Goal: Check status: Check status

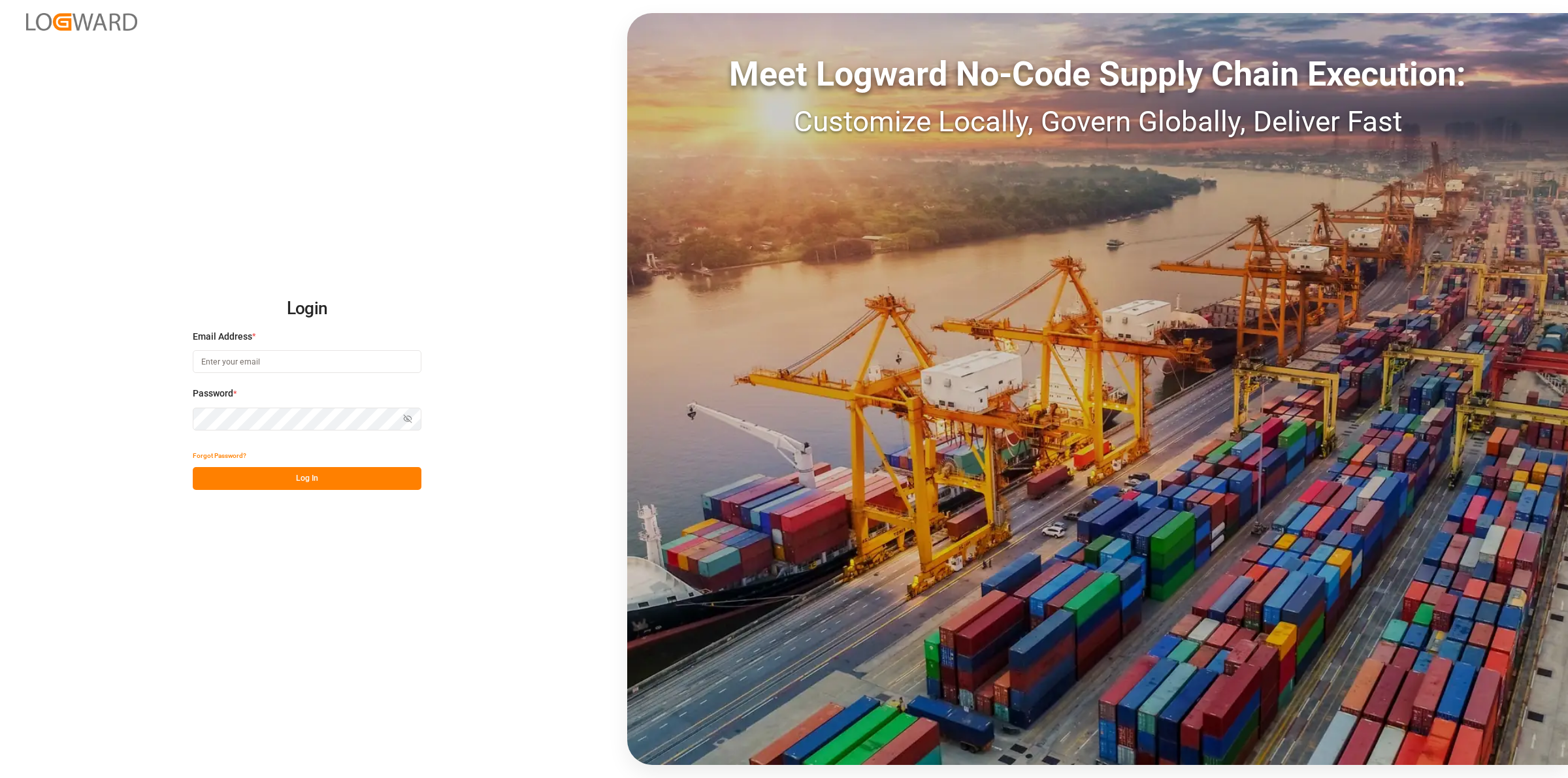
type input "[EMAIL_ADDRESS][DOMAIN_NAME]"
click at [363, 474] on button "Log In" at bounding box center [307, 478] width 228 height 23
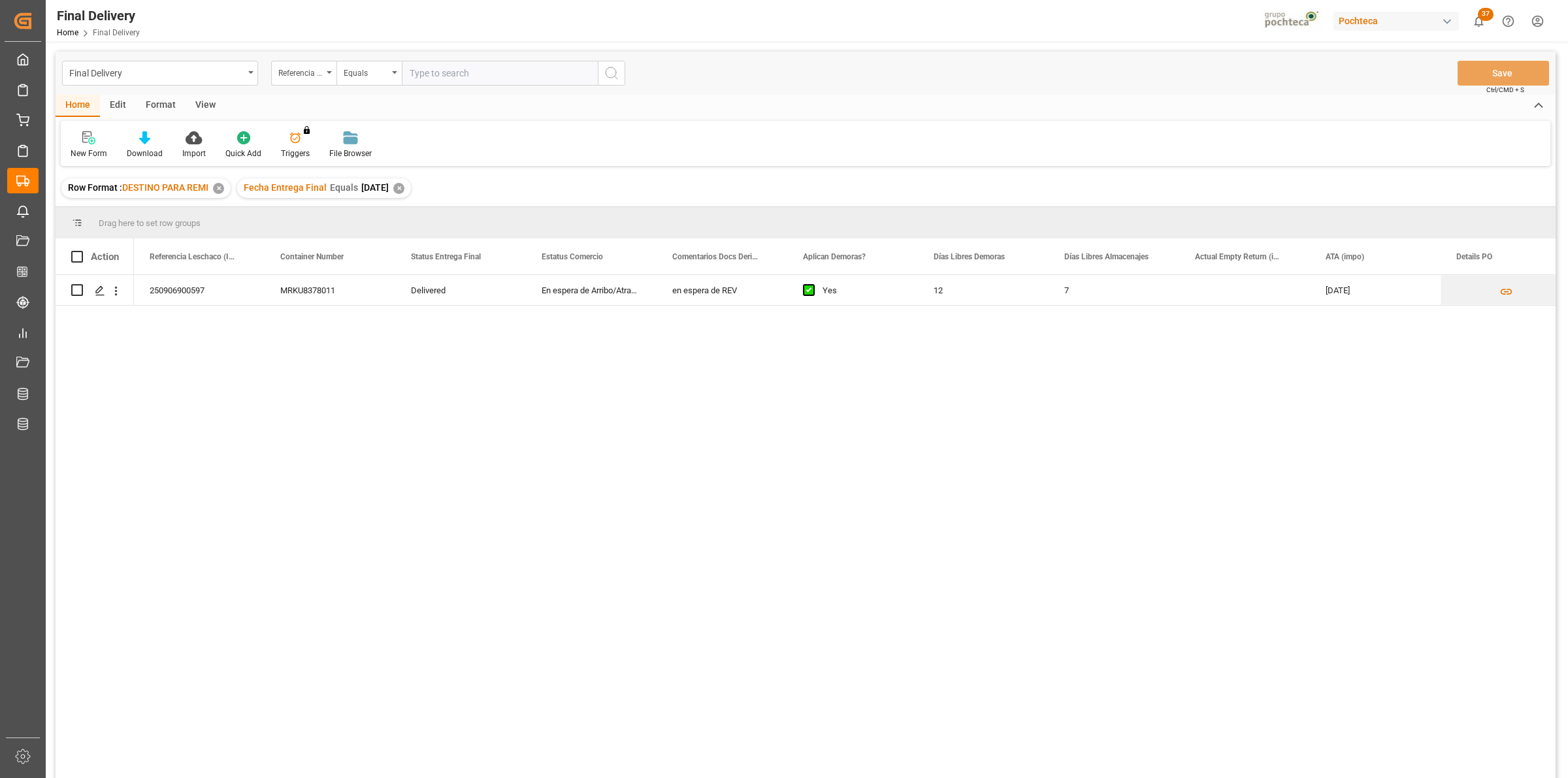
click at [202, 104] on div "View" at bounding box center [205, 106] width 40 height 22
click at [93, 148] on div "Default" at bounding box center [83, 153] width 25 height 12
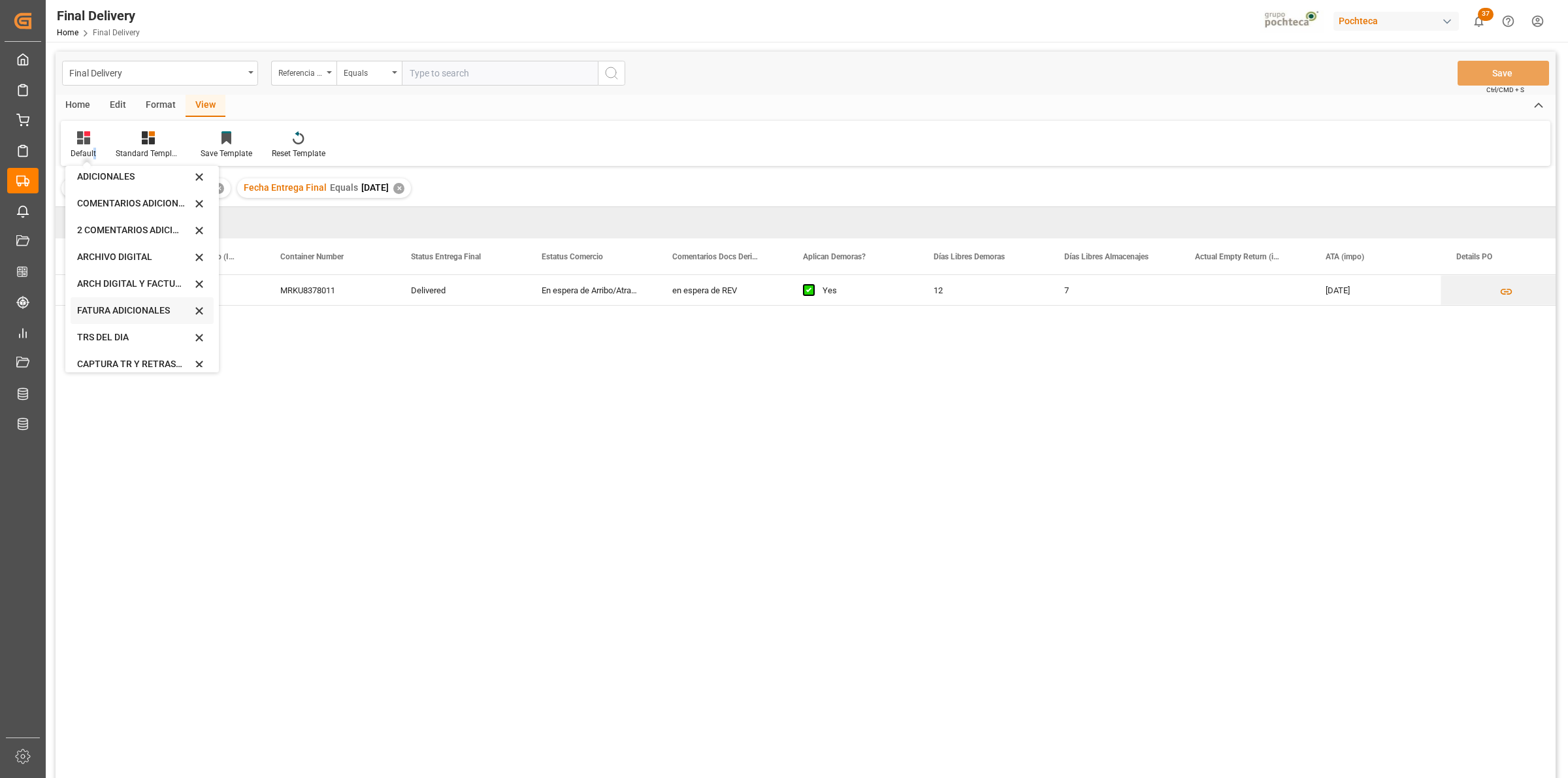
scroll to position [125, 0]
click at [121, 361] on div "CAPTURA TR Y RETRASO CON ENTREGA Y SUCURSAL" at bounding box center [142, 354] width 143 height 27
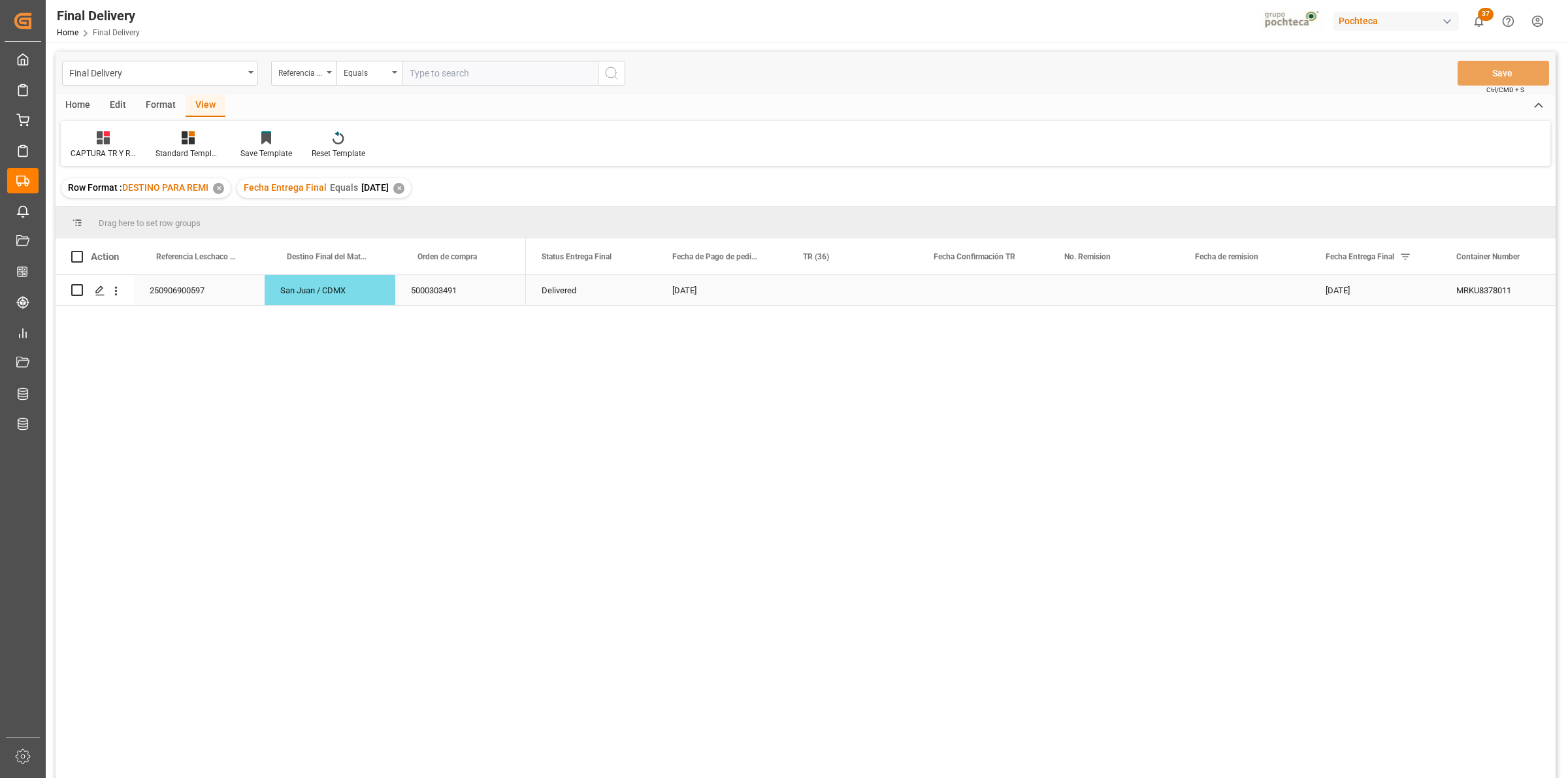
click at [807, 299] on div "Press SPACE to select this row." at bounding box center [853, 290] width 130 height 30
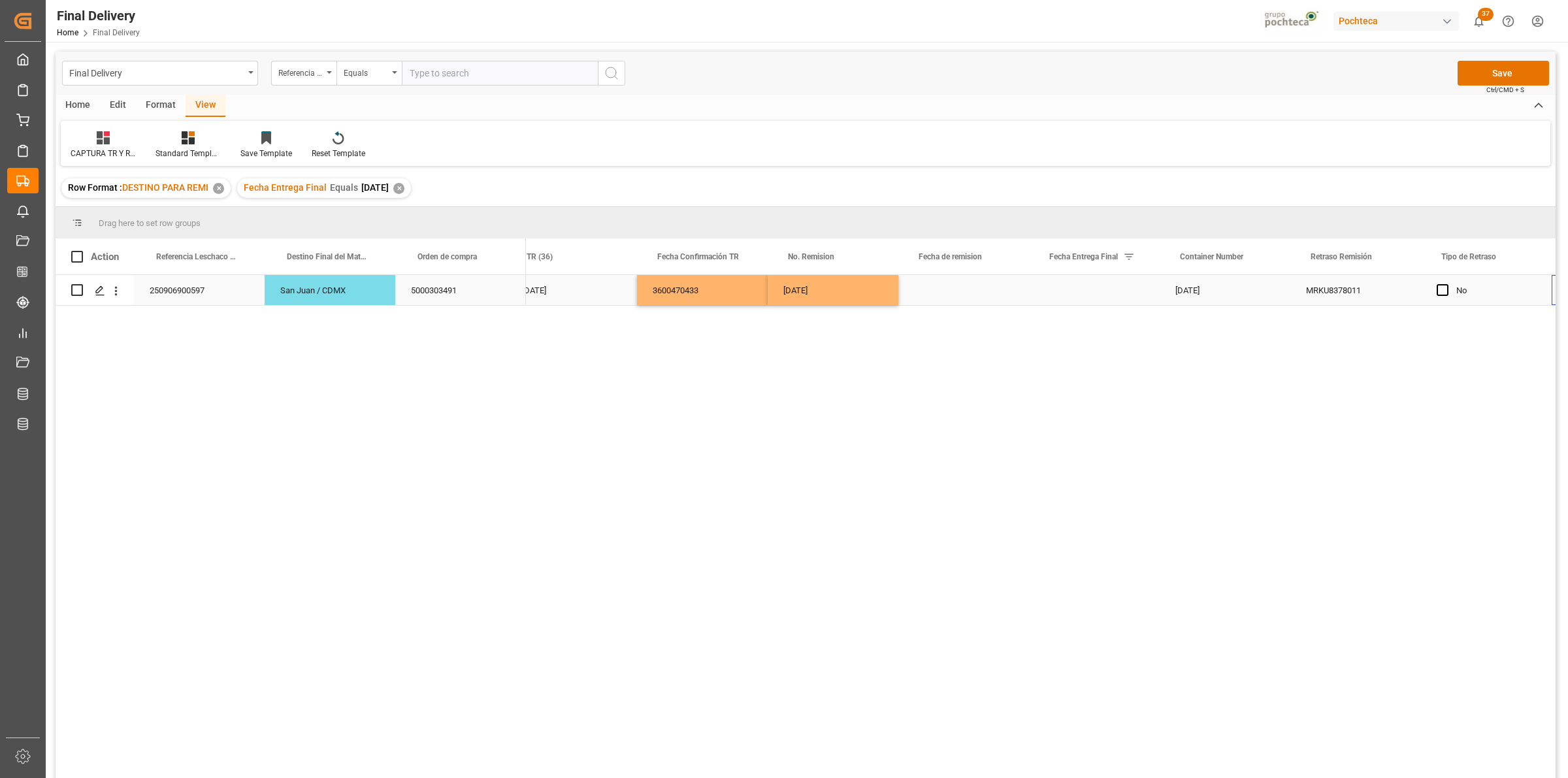
scroll to position [0, 276]
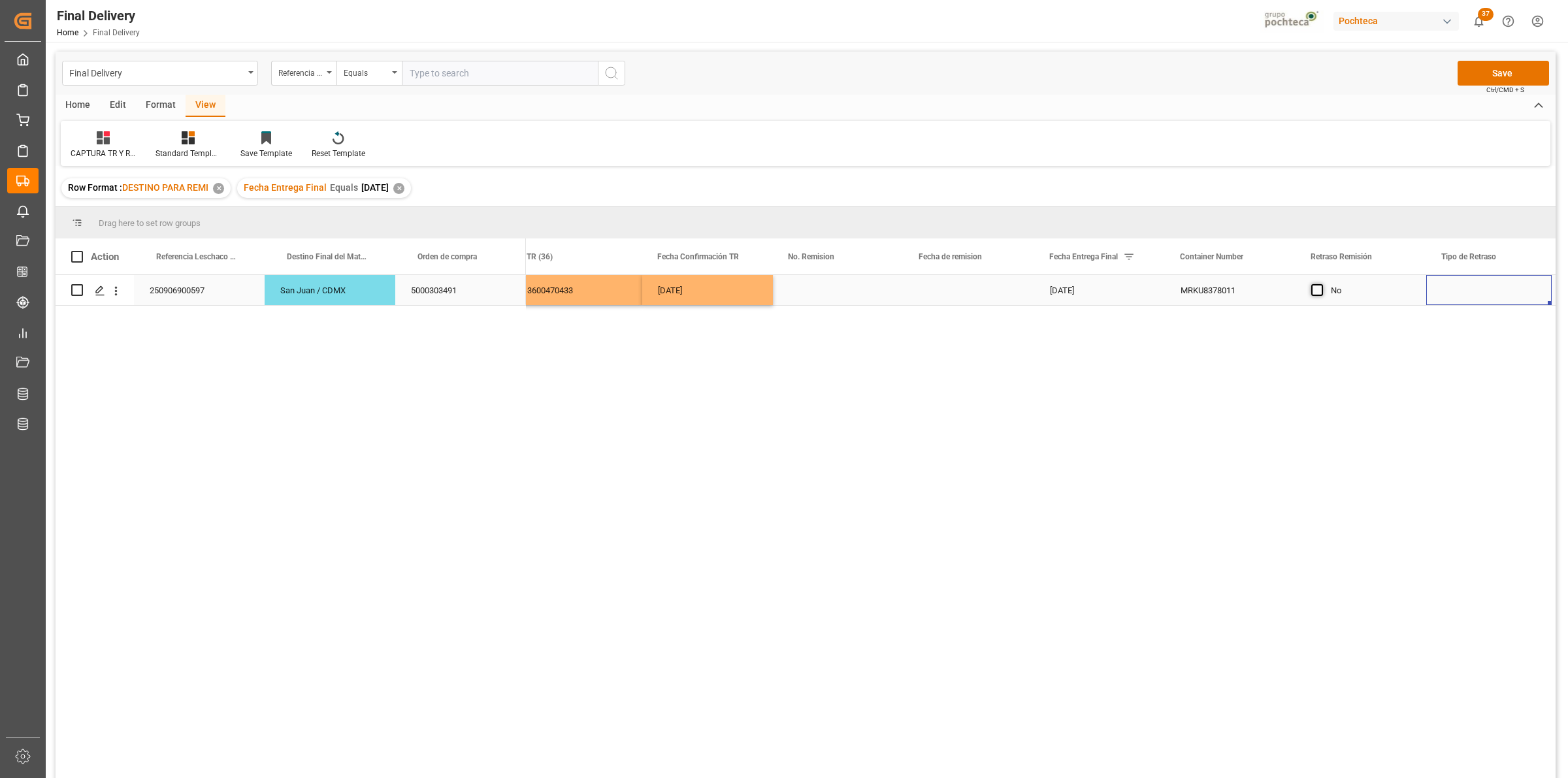
click at [1319, 289] on span "Press SPACE to select this row." at bounding box center [1316, 290] width 12 height 12
click at [1321, 284] on input "Press SPACE to select this row." at bounding box center [1321, 284] width 0 height 0
click at [1531, 268] on div "Tipo de Retraso" at bounding box center [1488, 256] width 94 height 36
click at [1499, 291] on div "Press SPACE to select this row." at bounding box center [1489, 290] width 125 height 30
click at [1475, 301] on input "Press SPACE to select this row." at bounding box center [1489, 297] width 104 height 25
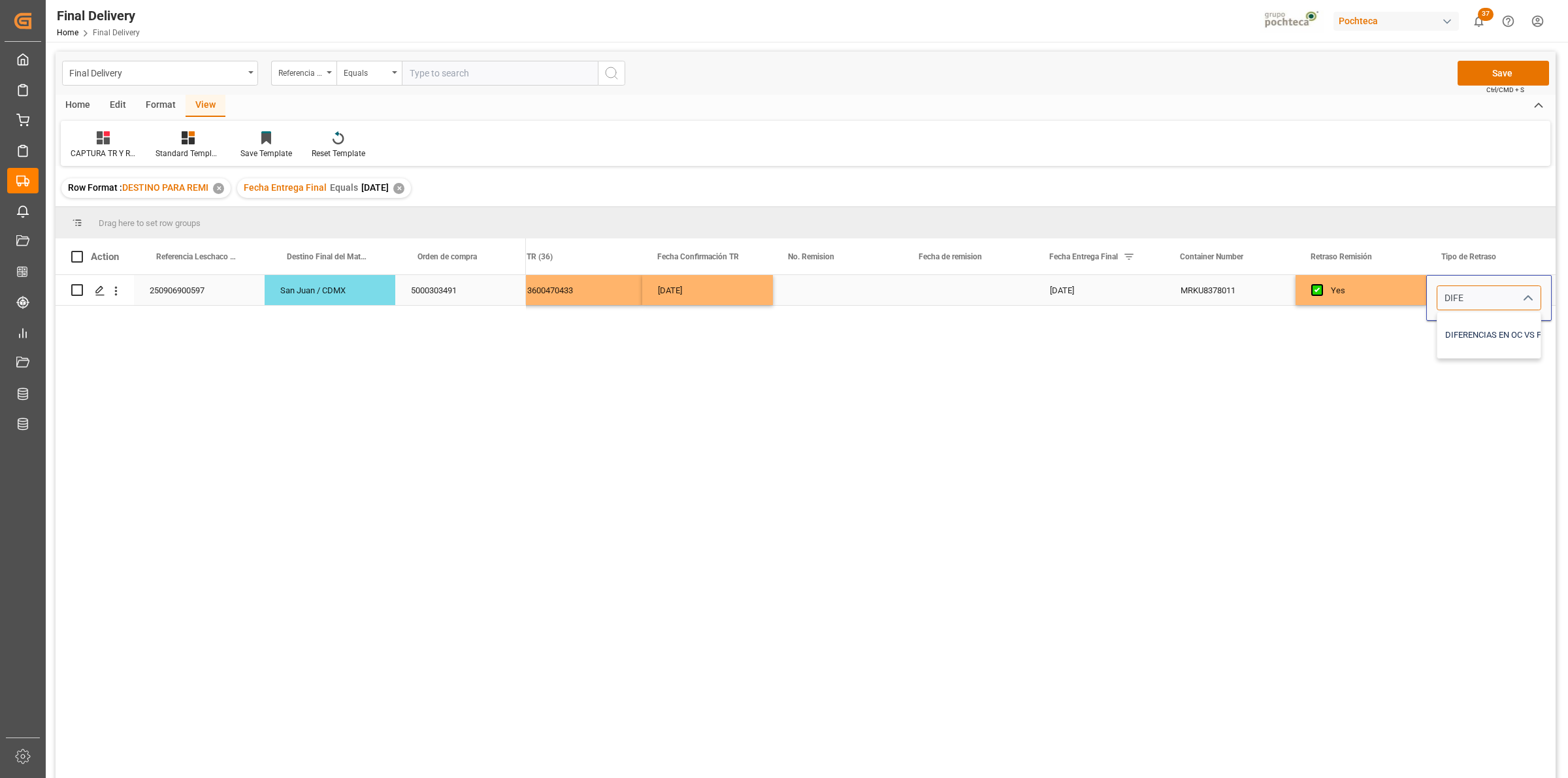
click at [1477, 335] on div "DIFERENCIAS EN OC VS FACTURA" at bounding box center [1508, 335] width 142 height 46
type input "DIFERENCIAS EN OC VS FACTURA"
click at [1224, 304] on div "MRKU8378011" at bounding box center [1230, 290] width 130 height 30
click at [1478, 69] on button "Save" at bounding box center [1503, 73] width 92 height 25
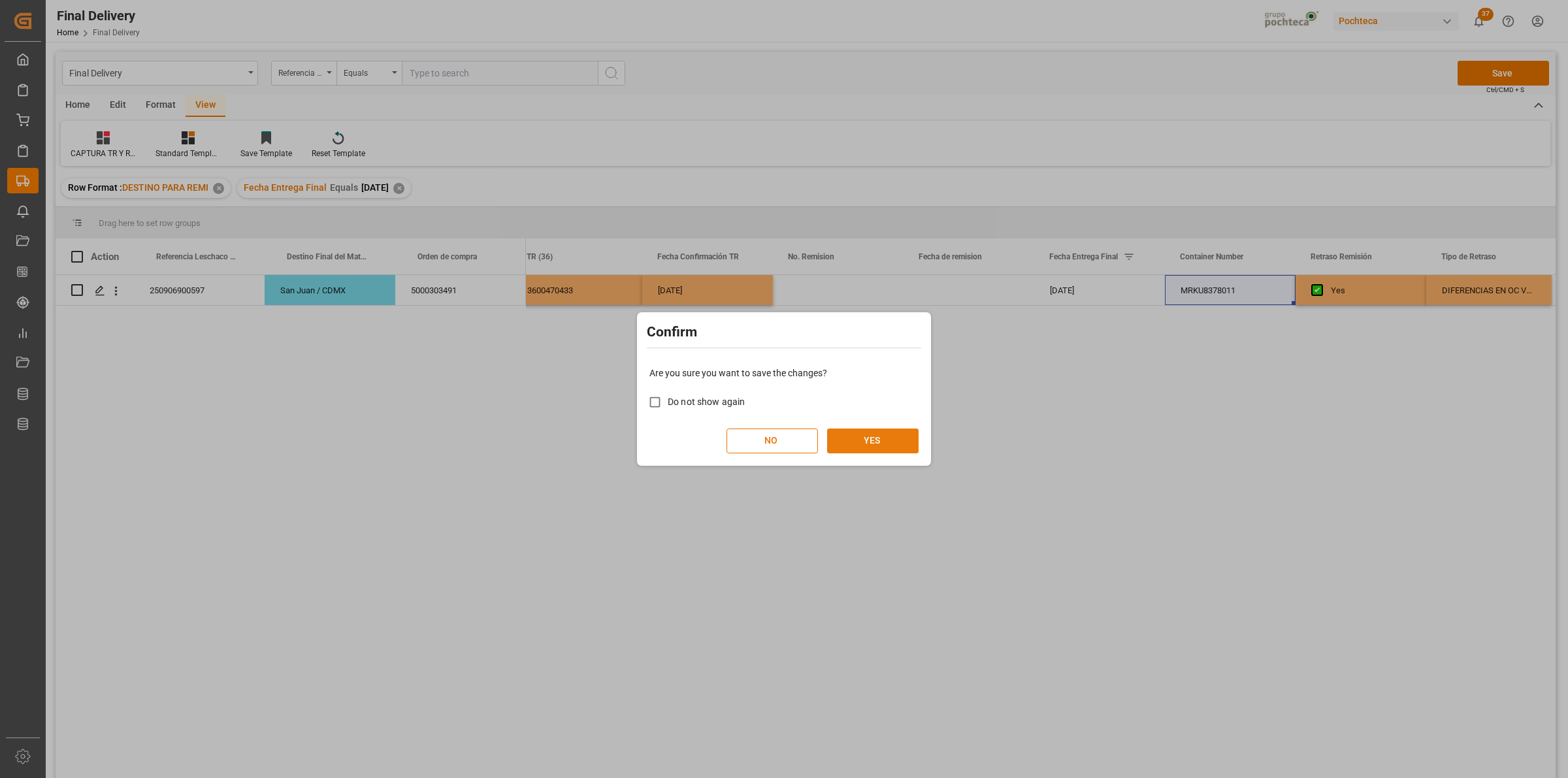
click at [884, 438] on button "YES" at bounding box center [873, 440] width 92 height 25
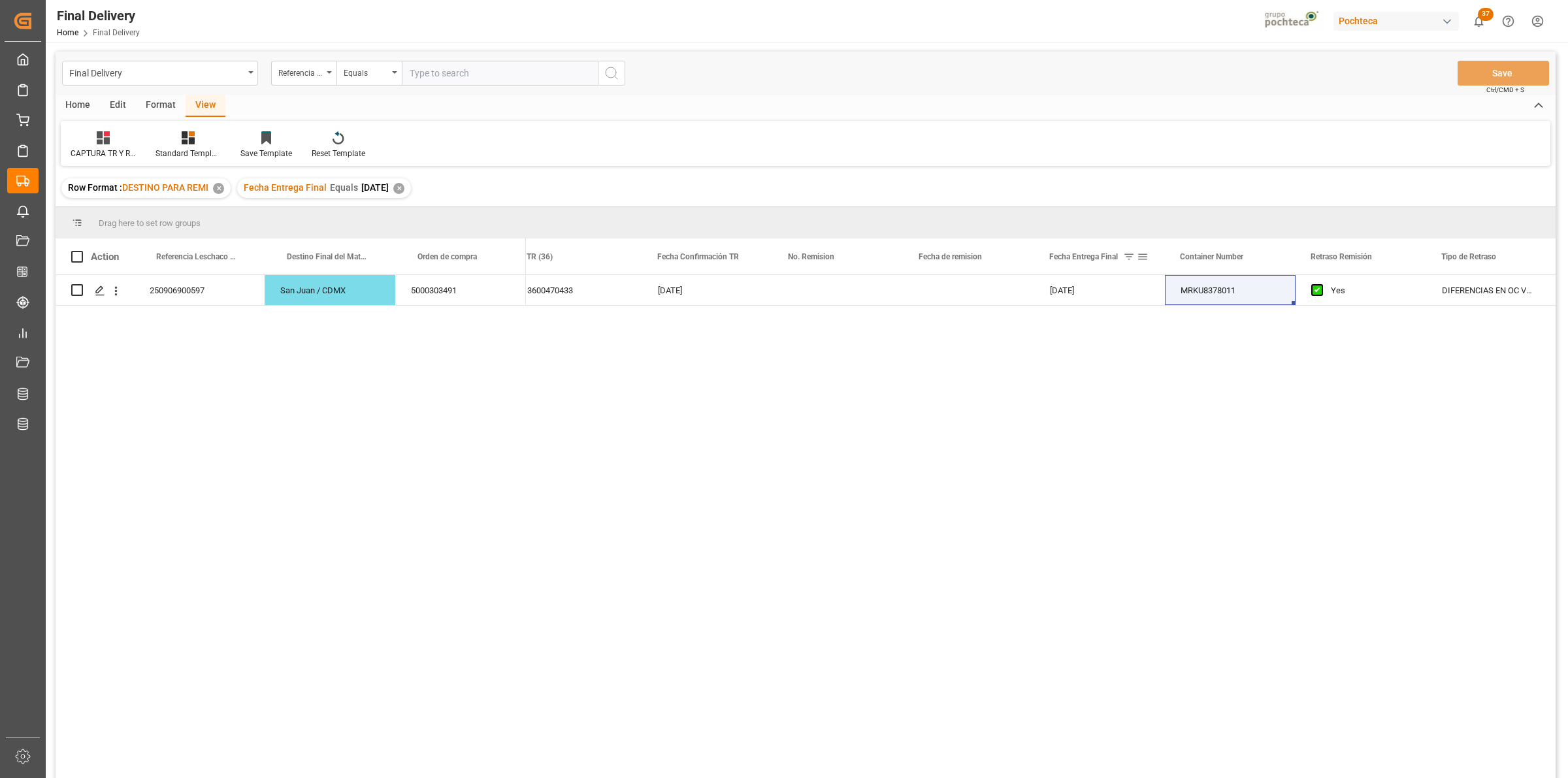
click at [1141, 258] on span at bounding box center [1143, 256] width 12 height 12
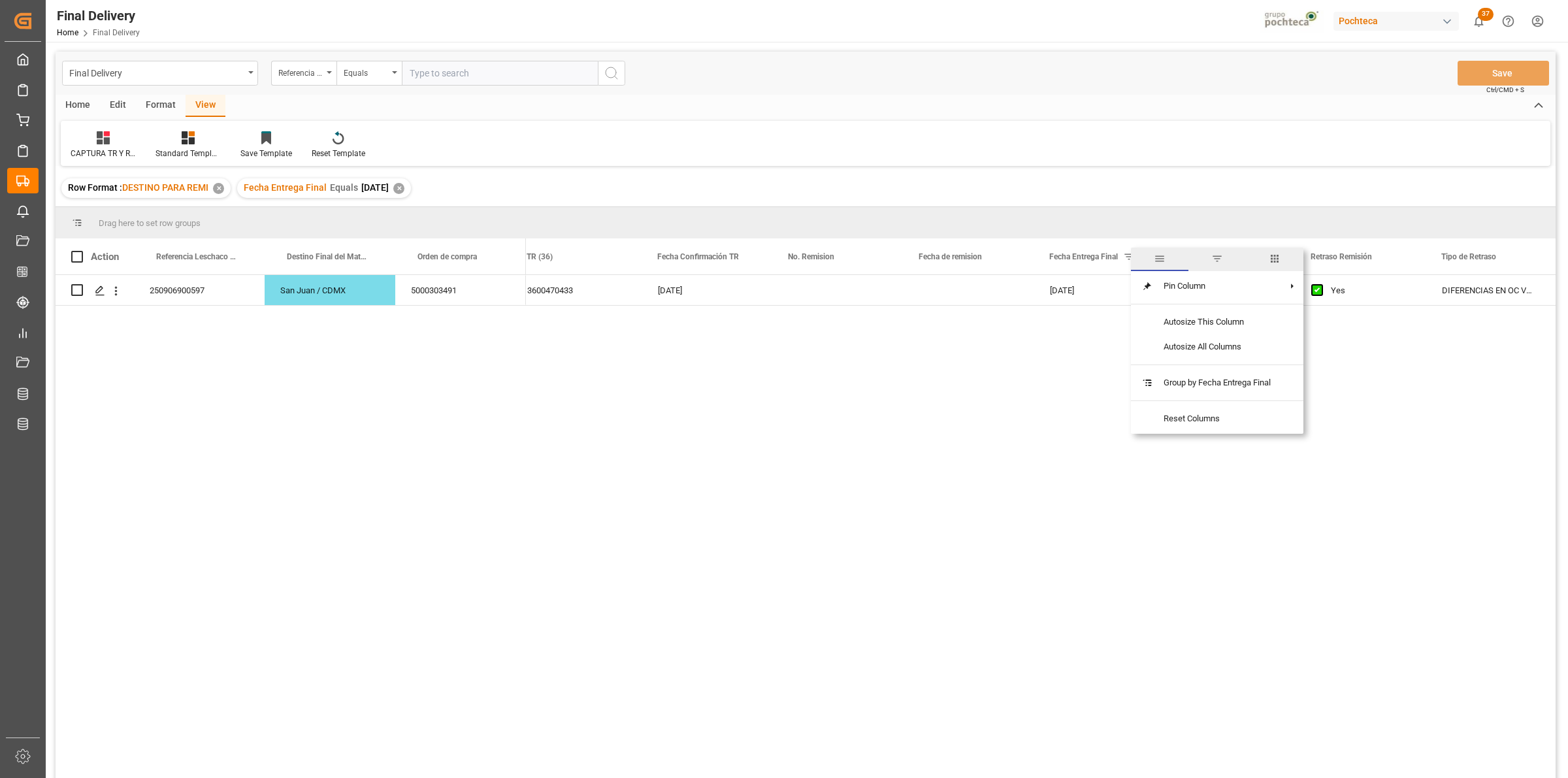
click at [1214, 262] on span "filter" at bounding box center [1217, 258] width 12 height 12
click at [1252, 294] on div "Equals" at bounding box center [1202, 295] width 128 height 21
click at [1218, 380] on div "In range" at bounding box center [1202, 378] width 128 height 21
click at [1259, 354] on input "date" at bounding box center [1202, 362] width 128 height 26
type input "[DATE]"
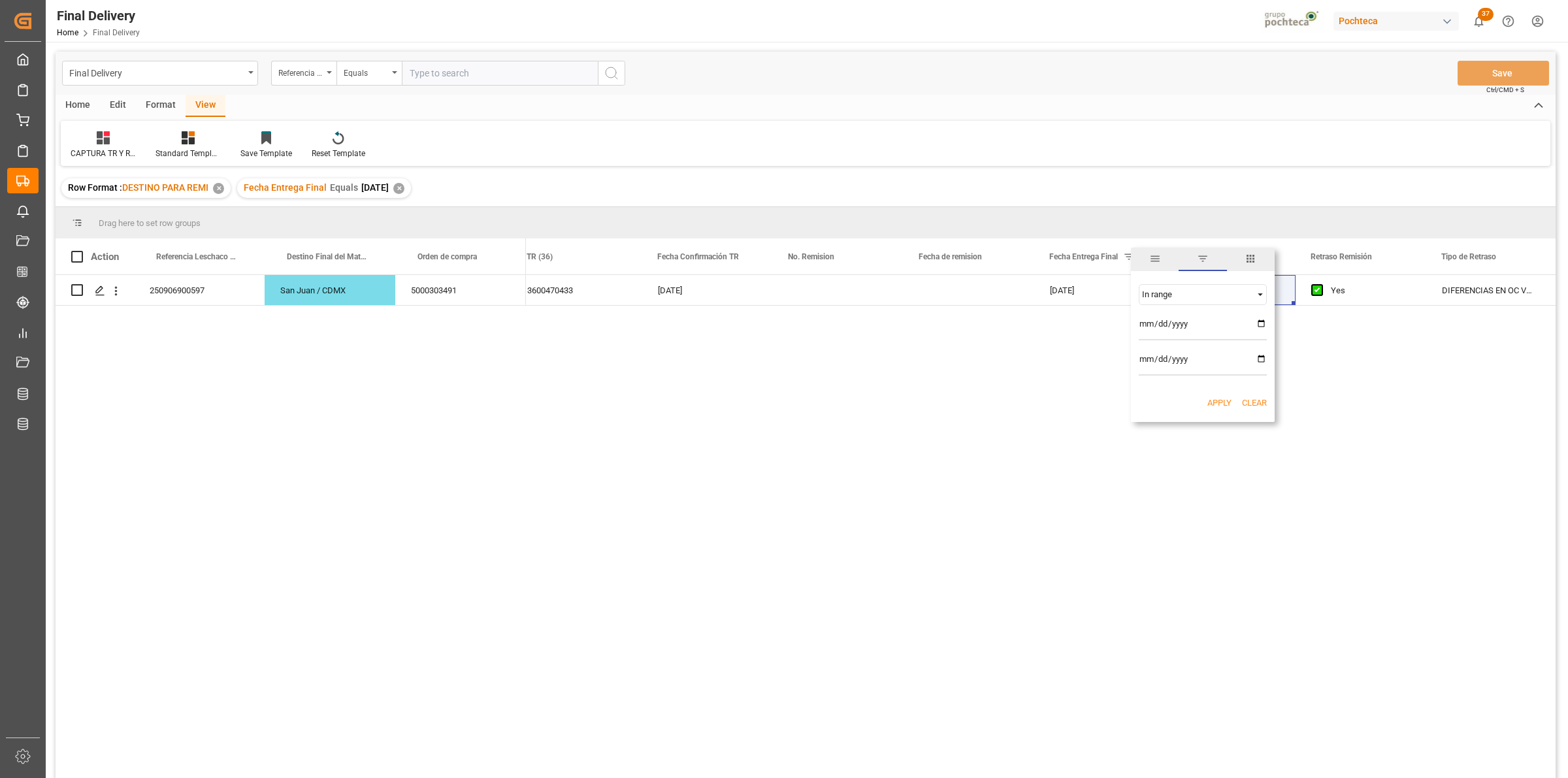
click at [1215, 401] on button "Apply" at bounding box center [1219, 403] width 25 height 13
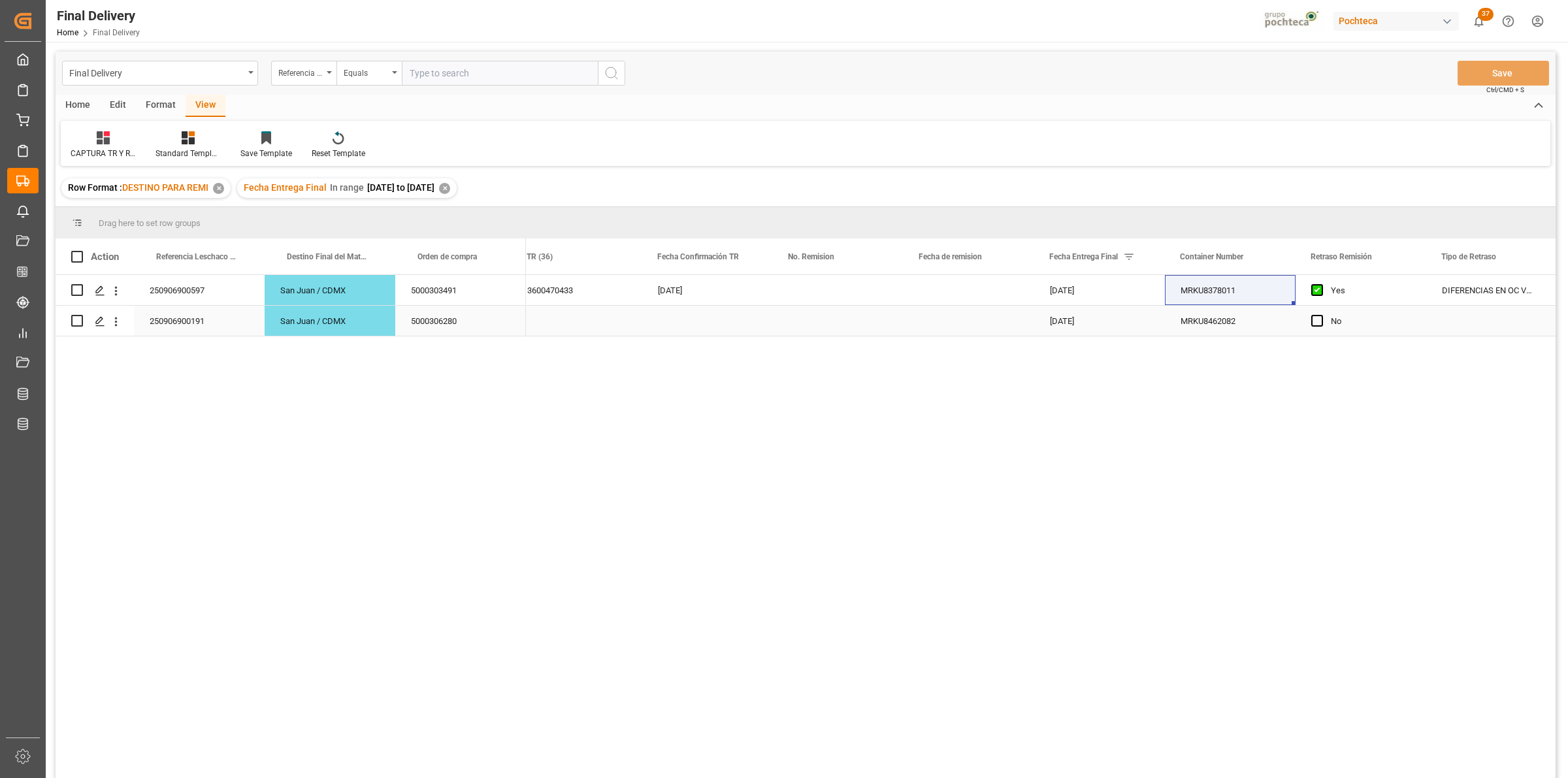
click at [440, 327] on div "5000306280" at bounding box center [460, 320] width 130 height 30
click at [224, 324] on div "250906900191" at bounding box center [199, 320] width 130 height 30
